Goal: Task Accomplishment & Management: Manage account settings

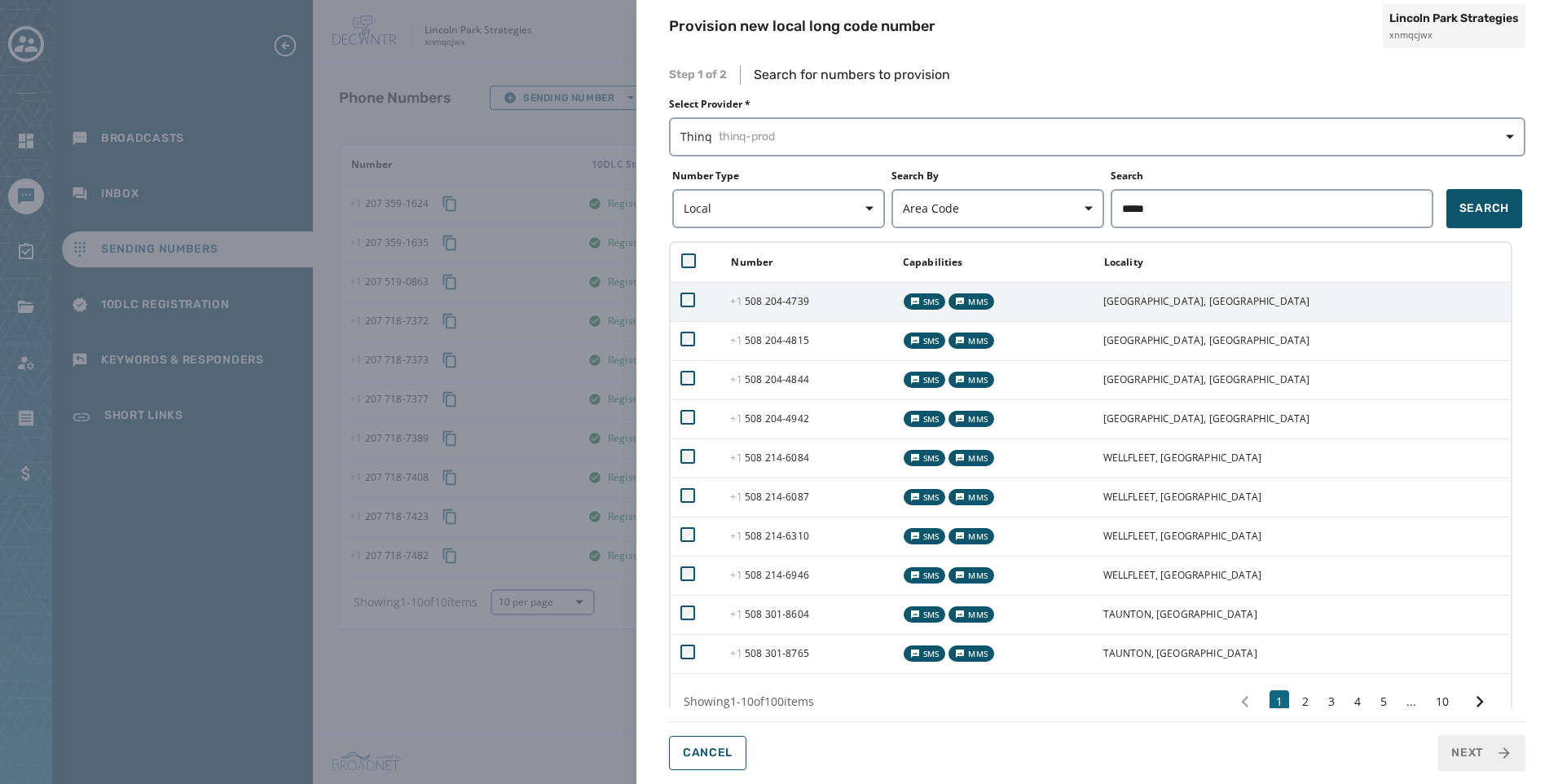
click at [840, 299] on td "+1 508 204 - 4739" at bounding box center [806, 302] width 171 height 39
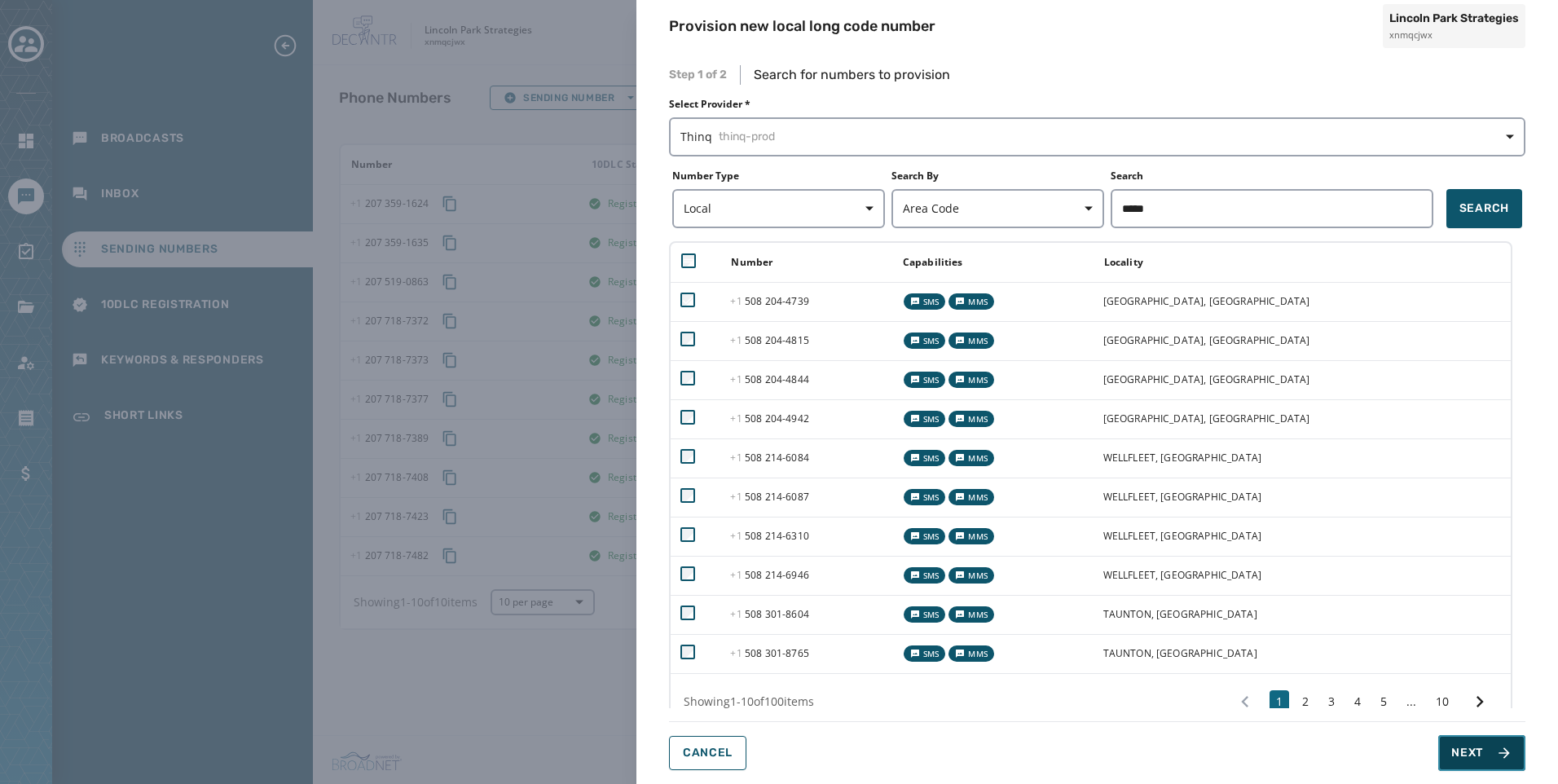
click at [1451, 751] on span "Next" at bounding box center [1467, 752] width 32 height 16
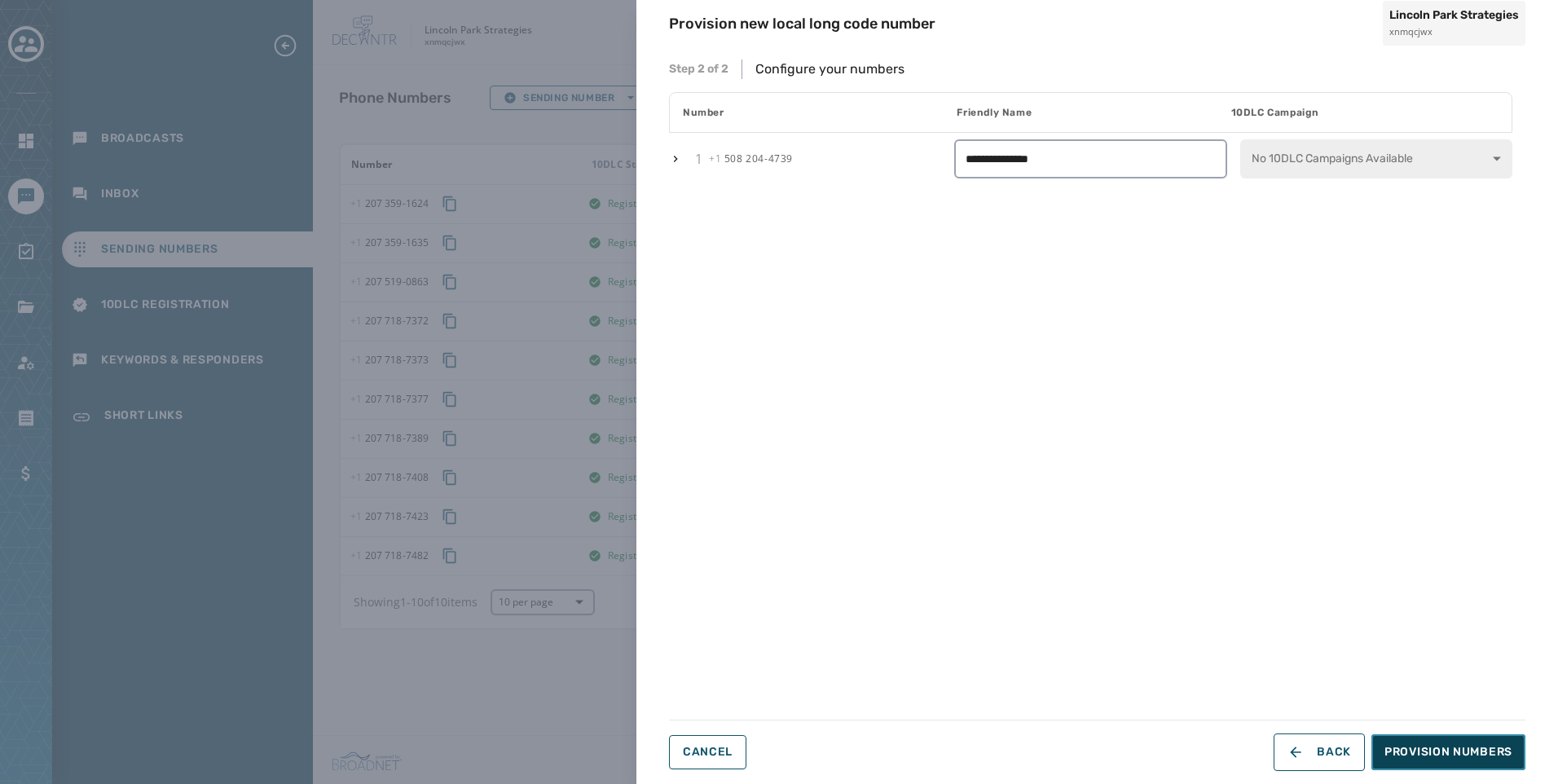
click at [1457, 751] on span "Provision Numbers" at bounding box center [1448, 751] width 128 height 16
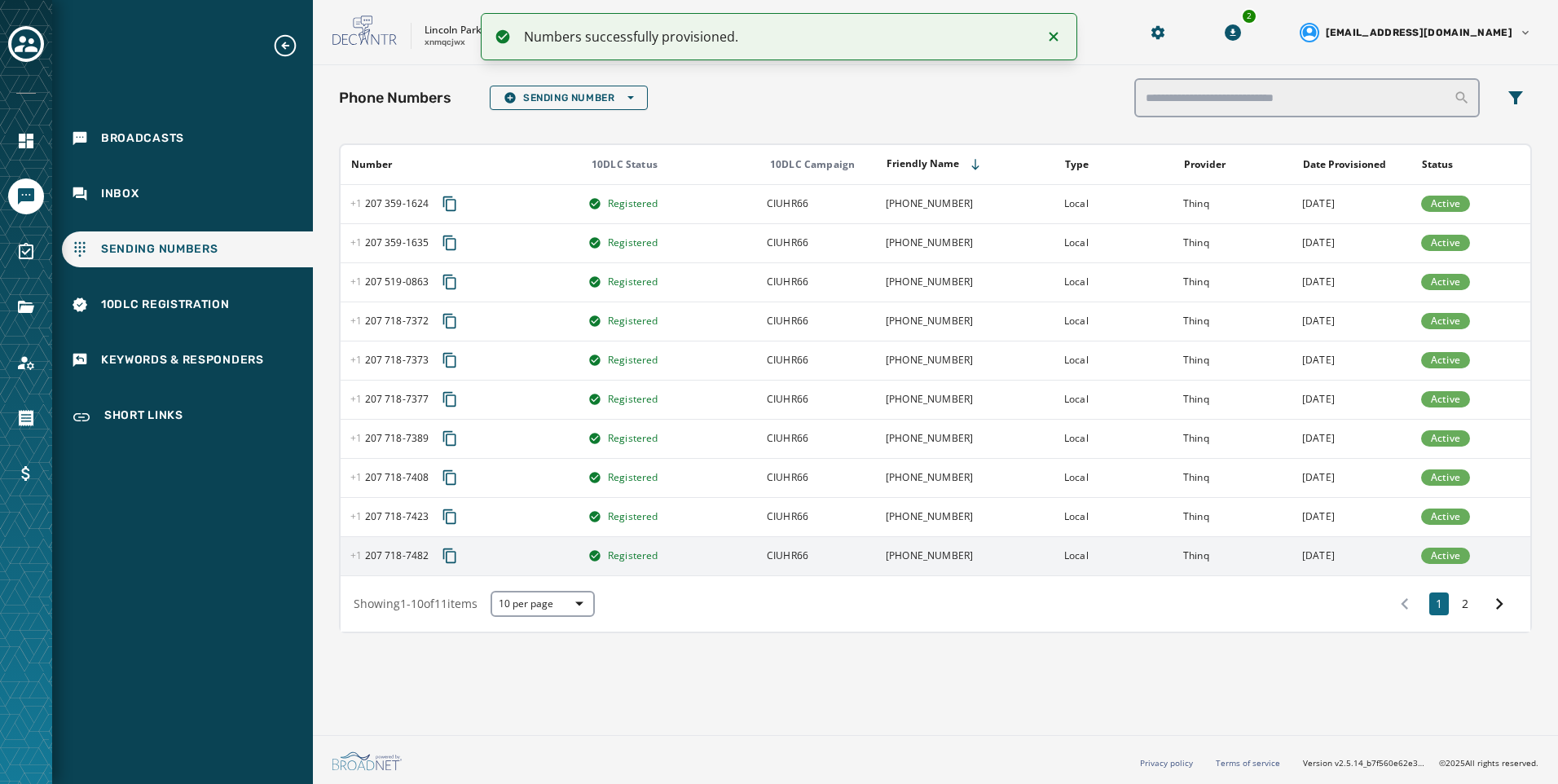
click at [1324, 559] on td "17 days ago" at bounding box center [1352, 556] width 119 height 39
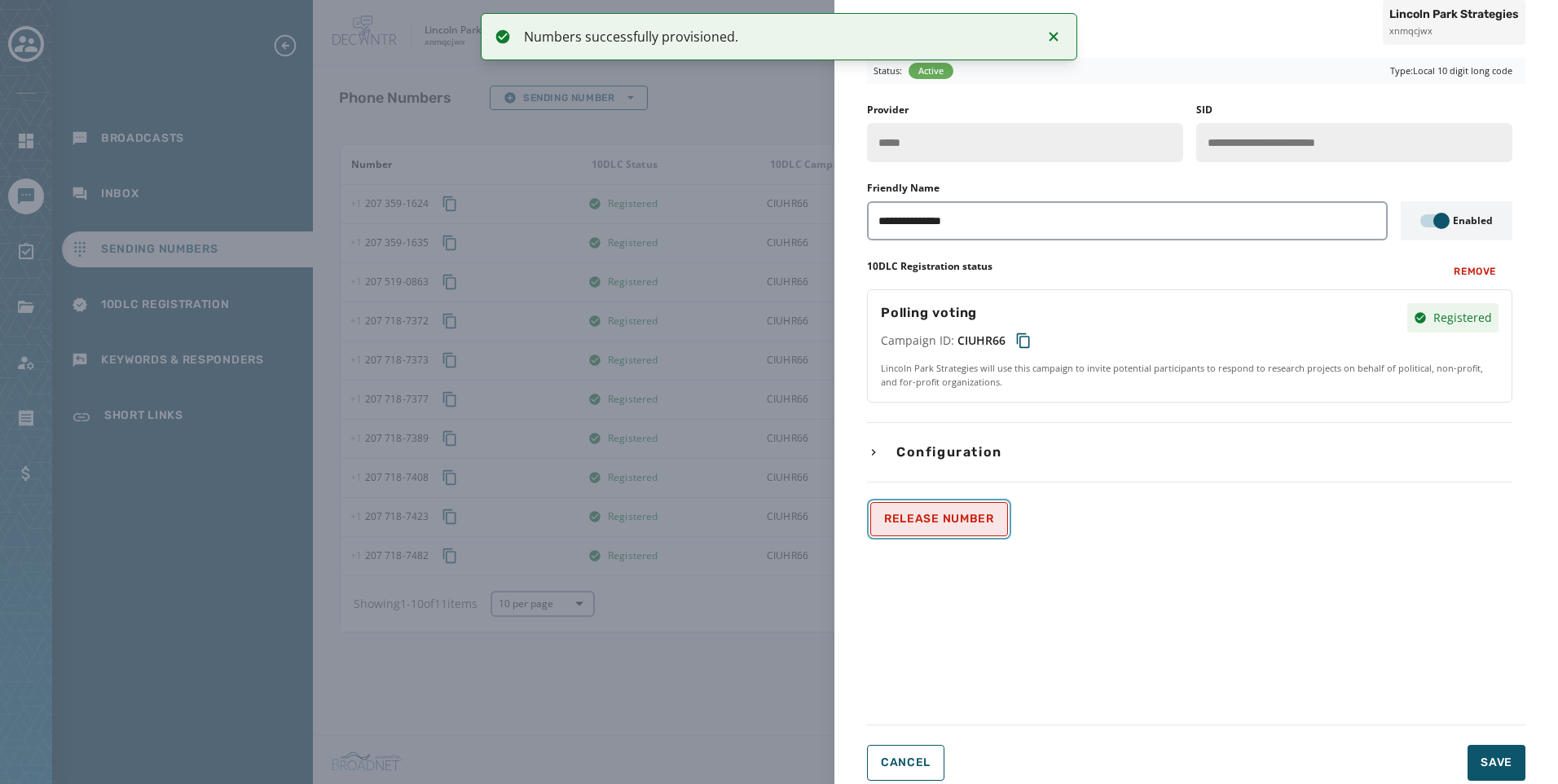
click at [937, 526] on button "Release Number" at bounding box center [939, 519] width 138 height 34
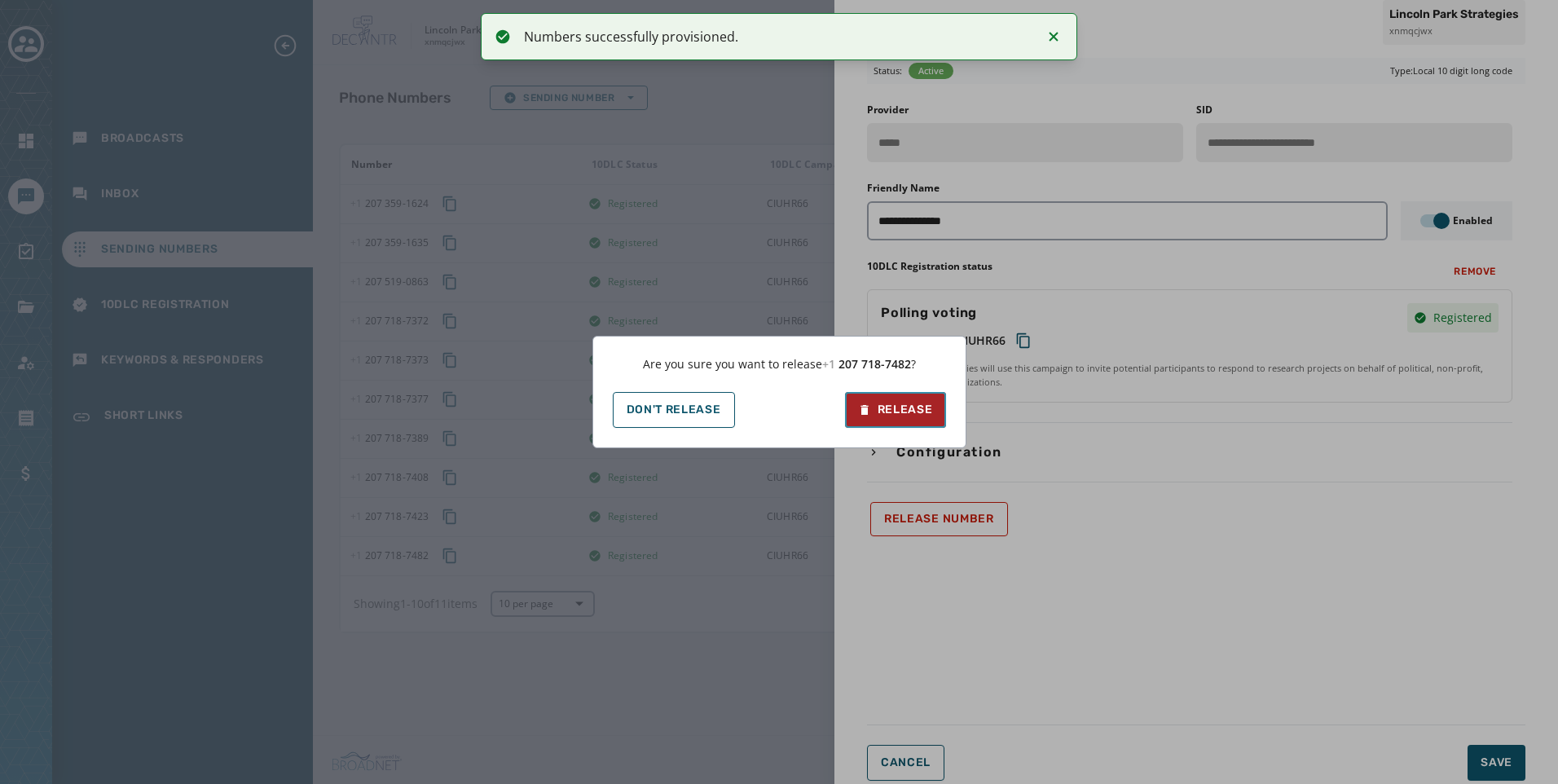
click at [927, 400] on button "Release" at bounding box center [896, 410] width 101 height 36
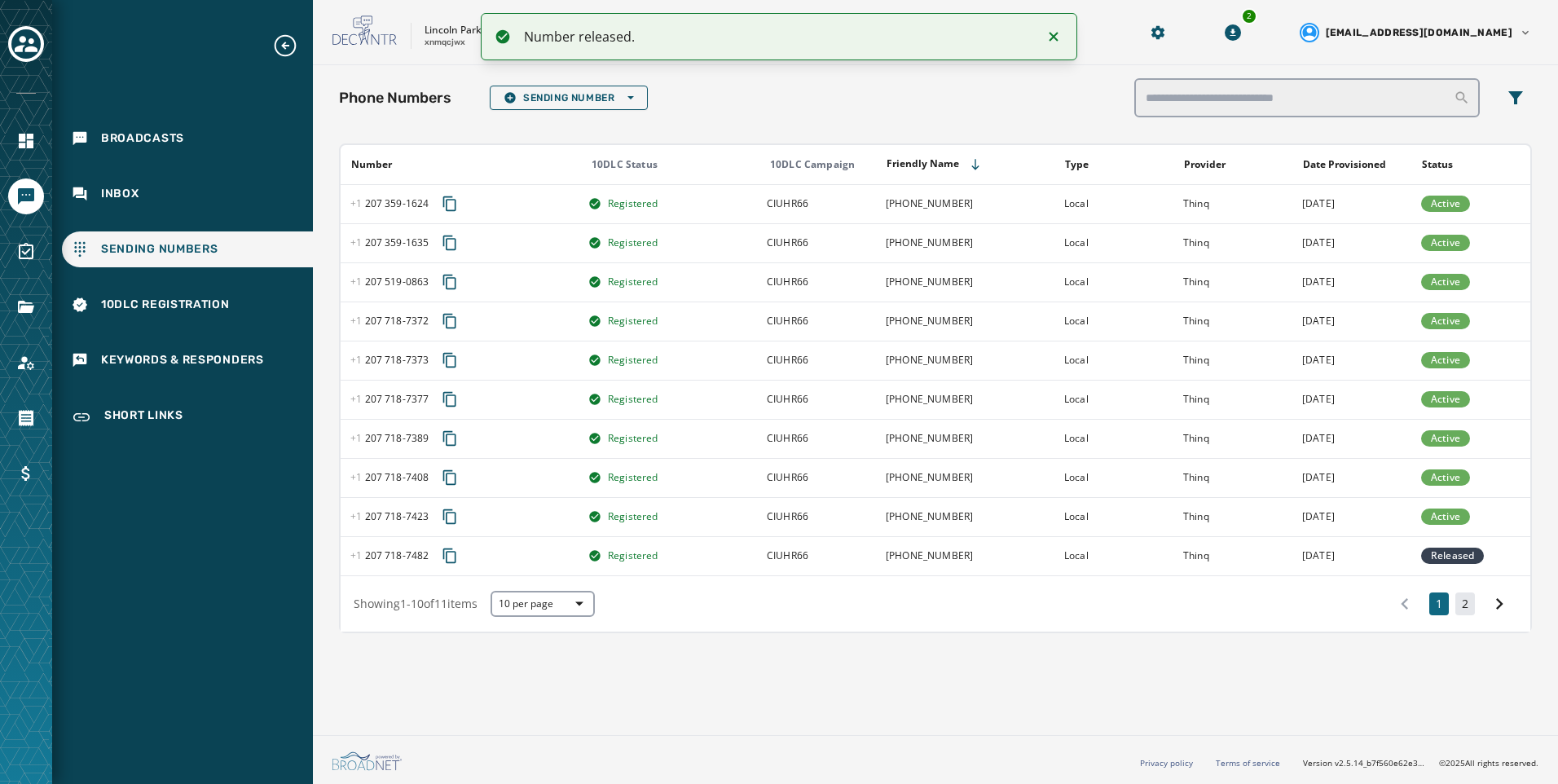
click at [1470, 606] on button "2" at bounding box center [1465, 604] width 20 height 23
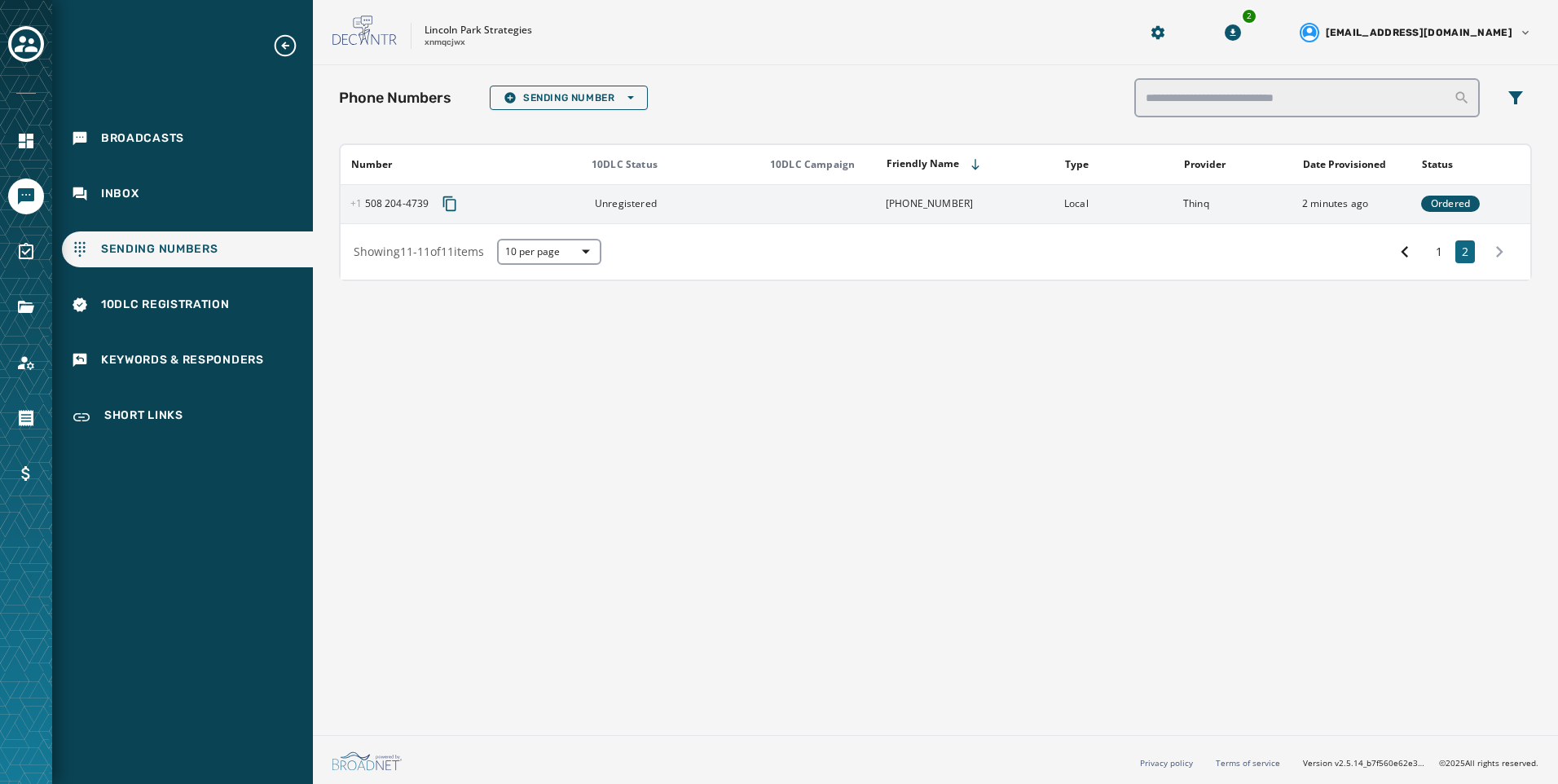
click at [1053, 214] on td "[PHONE_NUMBER]" at bounding box center [965, 204] width 178 height 39
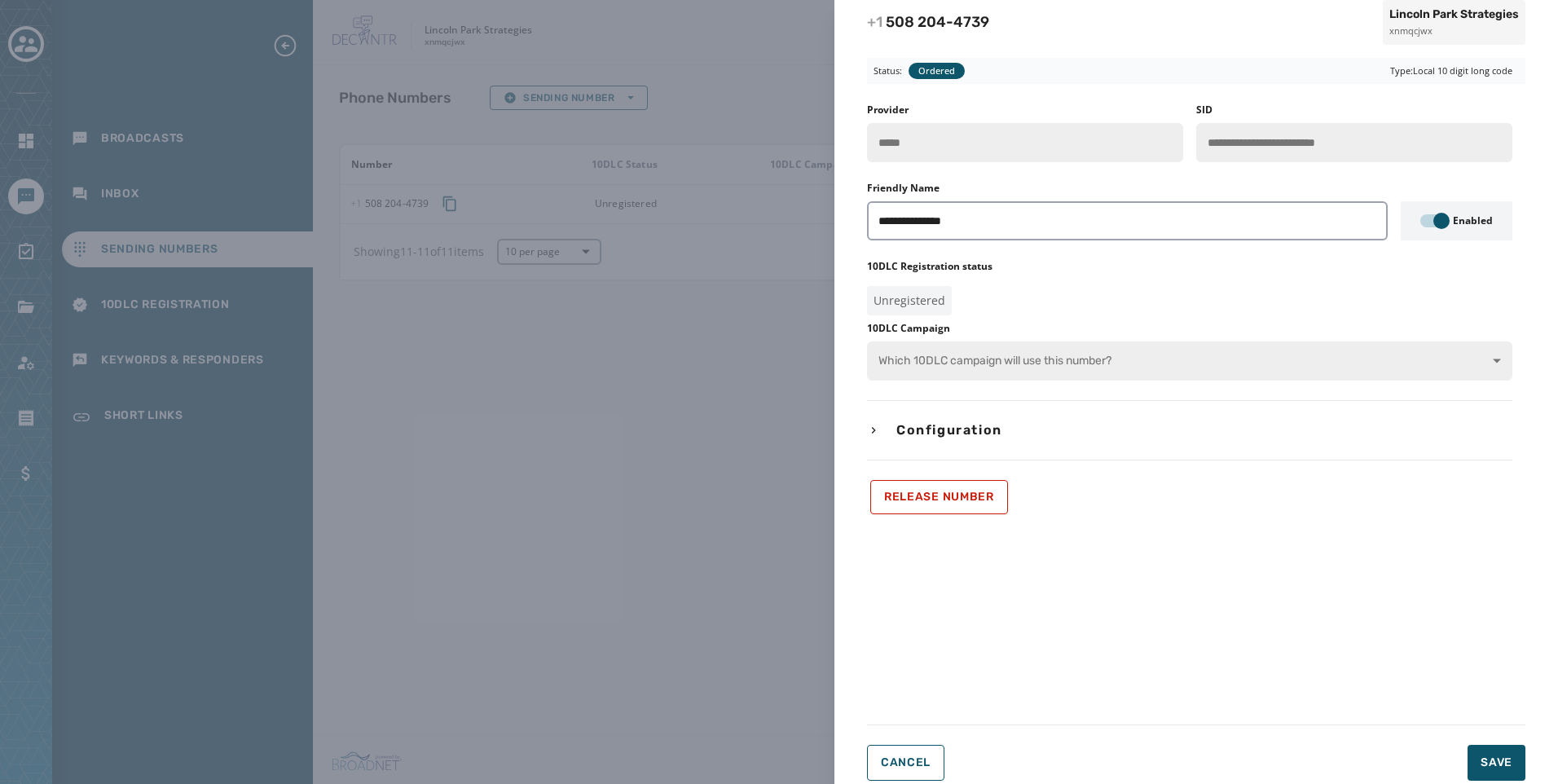
click at [525, 380] on div "**********" at bounding box center [779, 392] width 1558 height 784
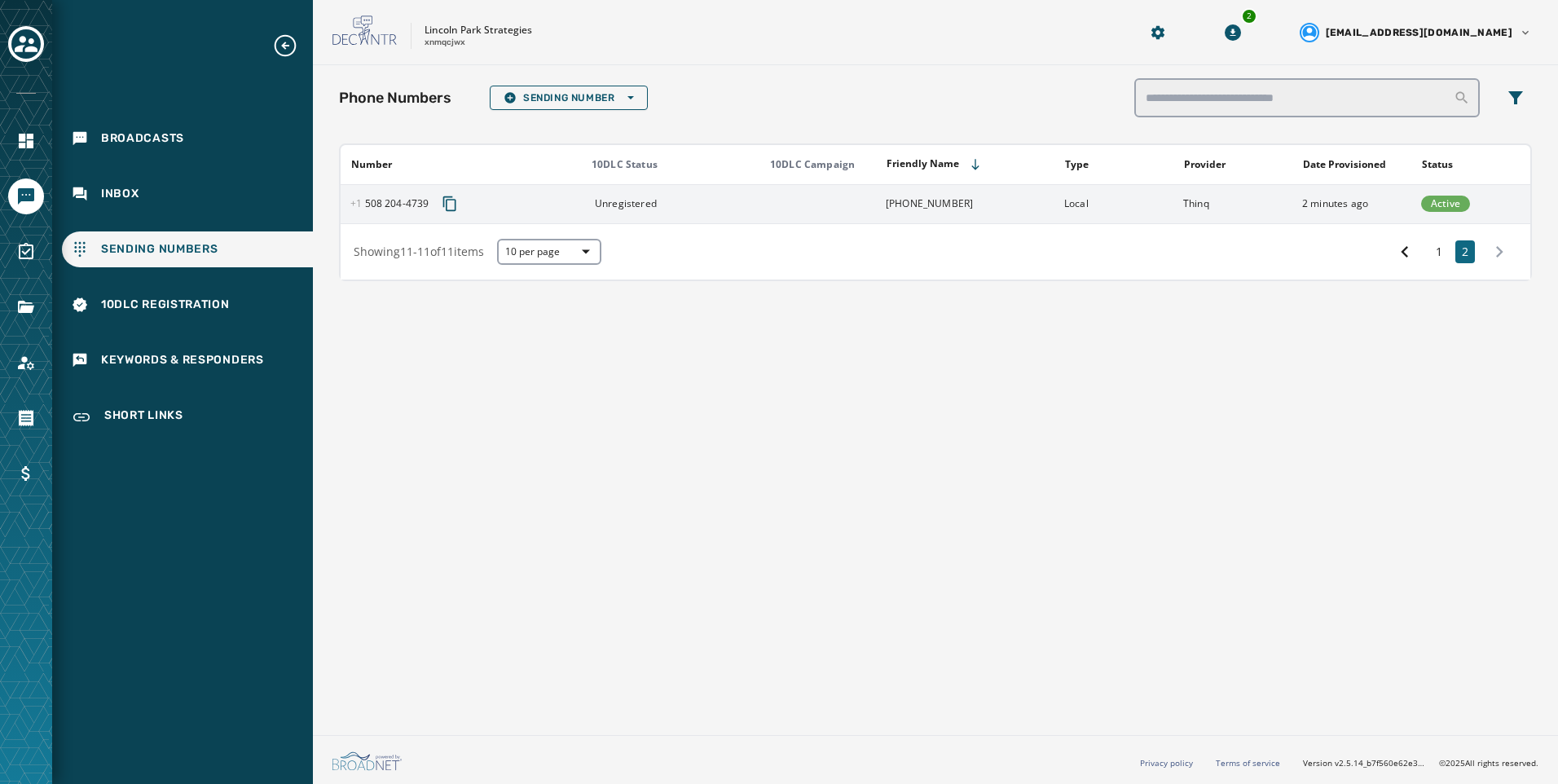
click at [1037, 185] on td "[PHONE_NUMBER]" at bounding box center [965, 204] width 178 height 39
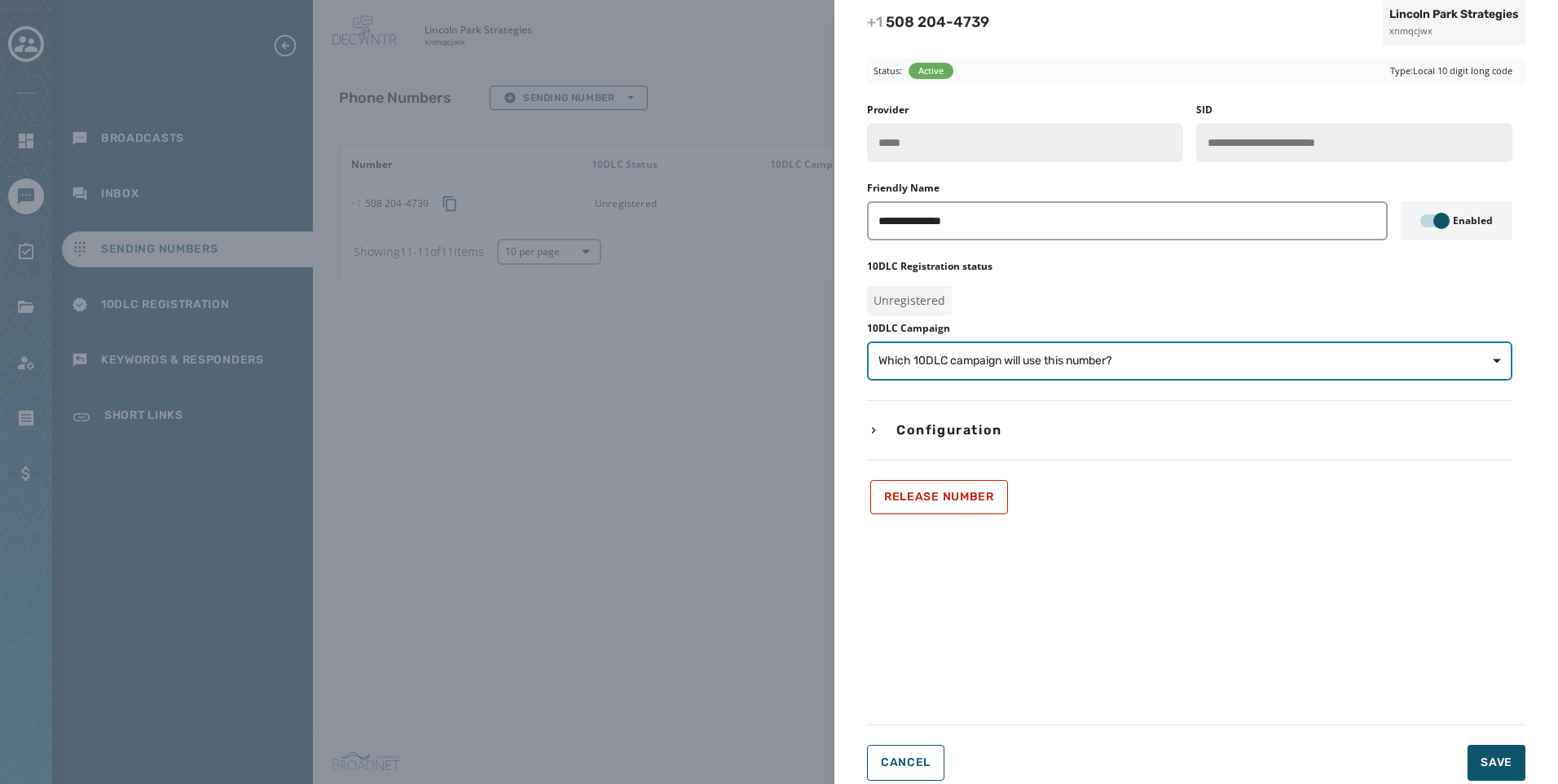
click at [1014, 369] on button "Which 10DLC campaign will use this number?" at bounding box center [1189, 361] width 645 height 39
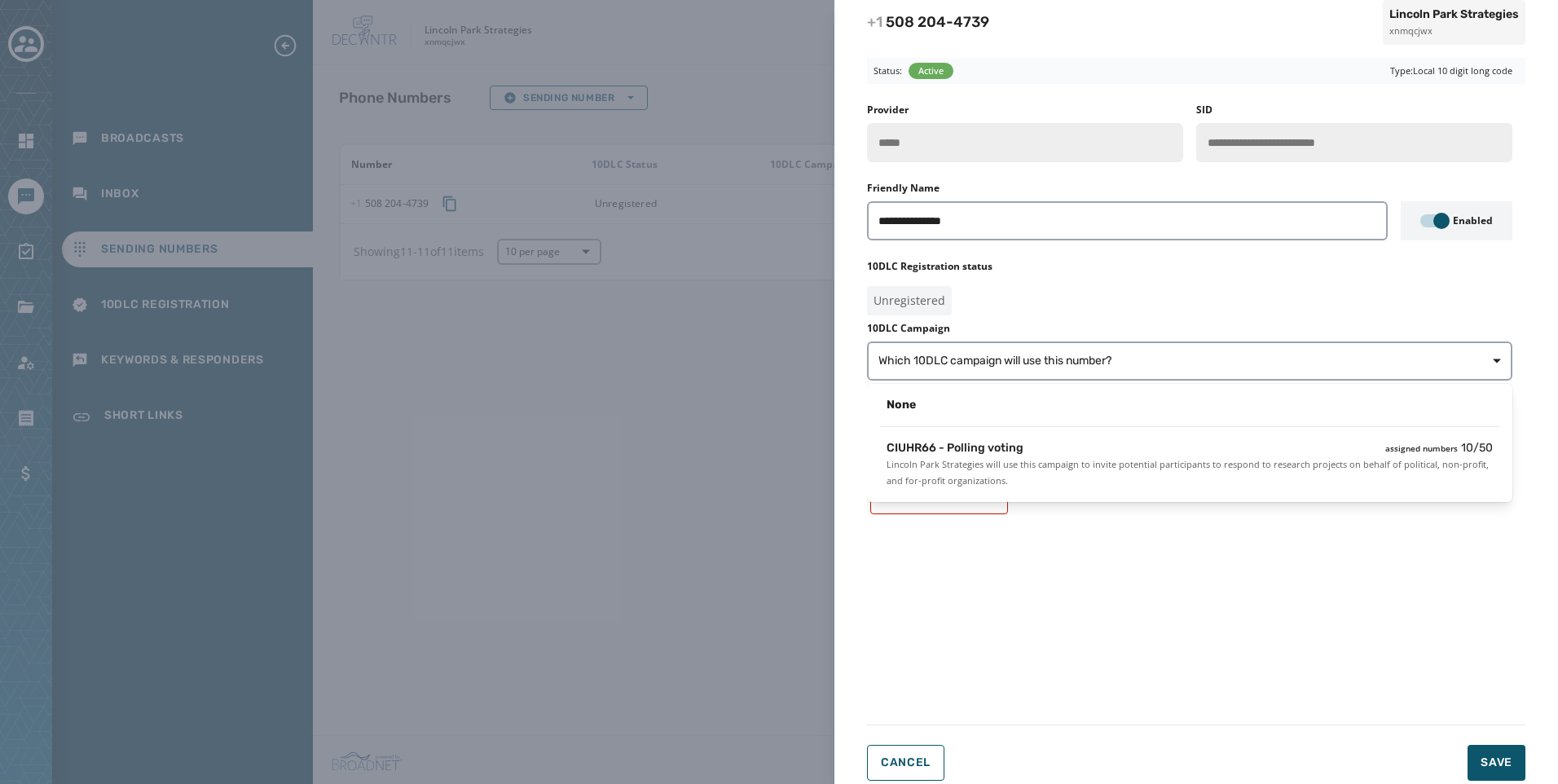
click at [1013, 440] on span "CIUHR66 - Polling voting" at bounding box center [955, 447] width 137 height 16
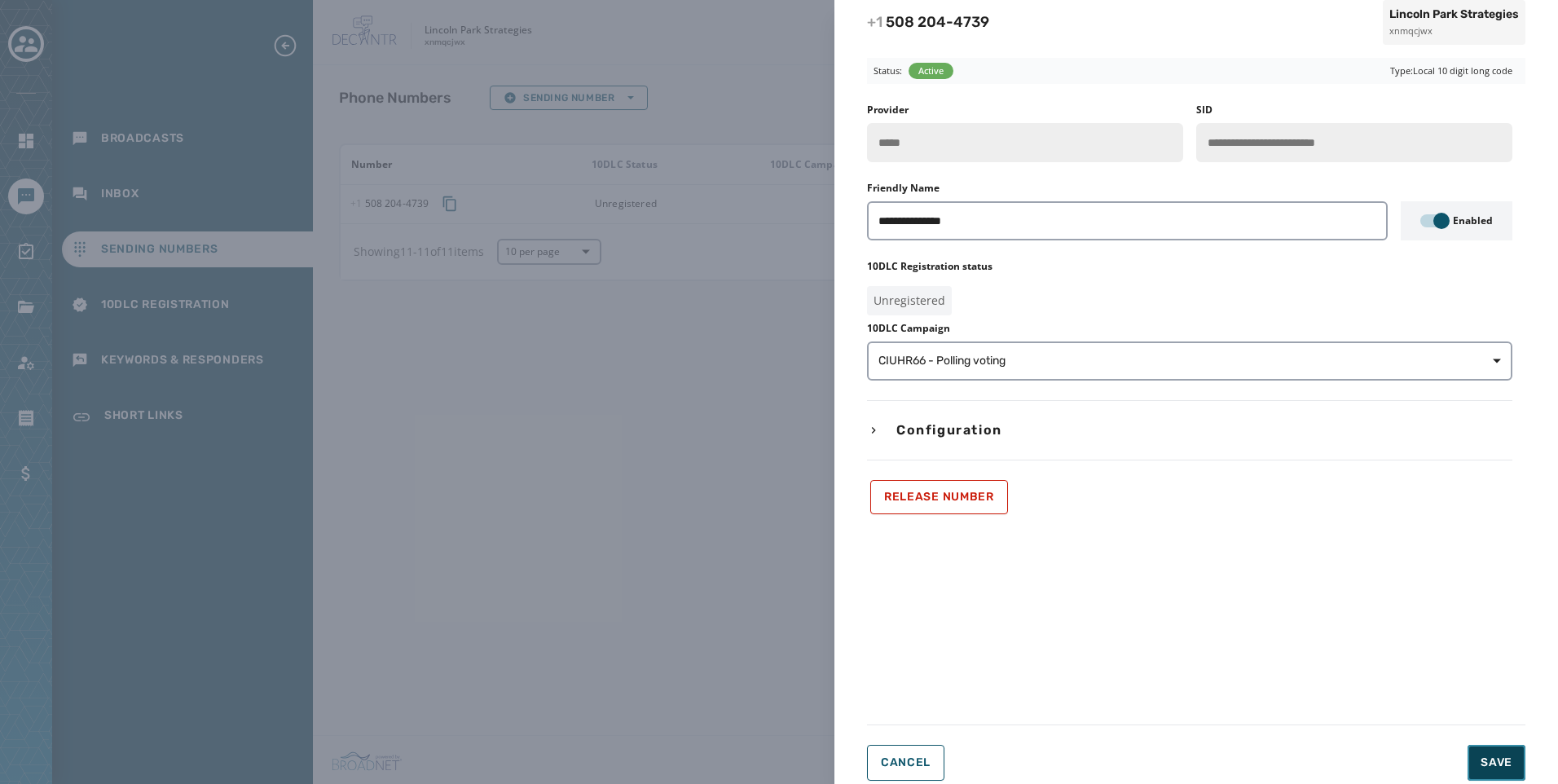
click at [1489, 747] on button "Save" at bounding box center [1497, 762] width 58 height 36
